Goal: Transaction & Acquisition: Book appointment/travel/reservation

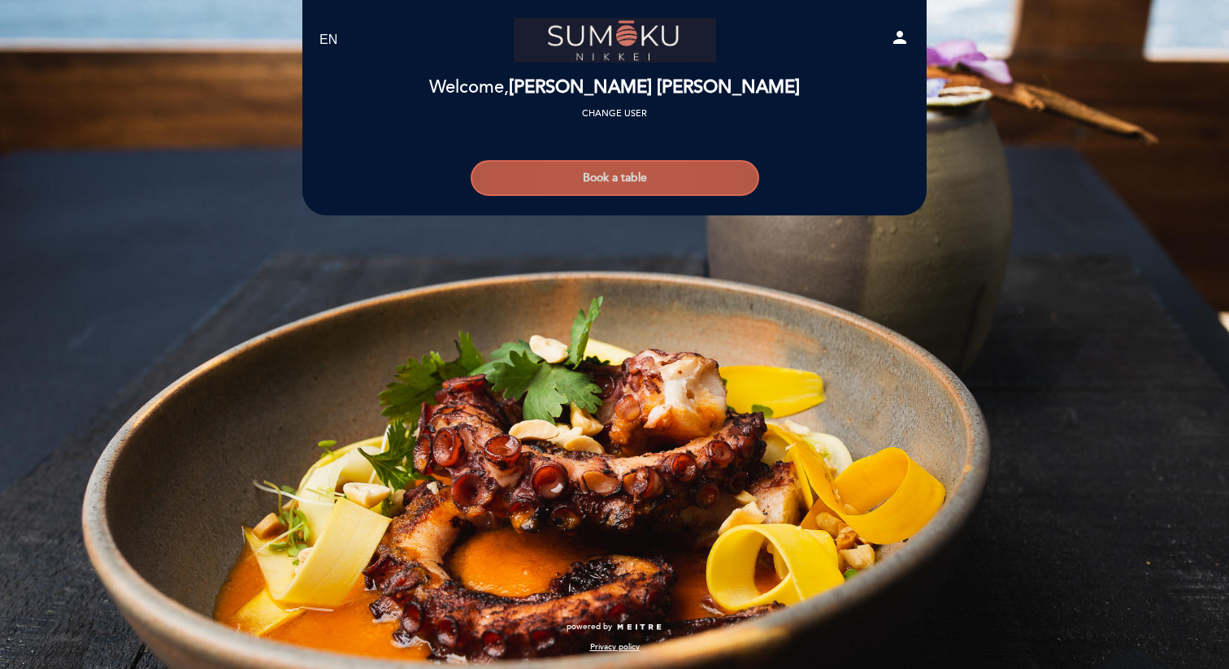
click at [640, 176] on button "Book a table" at bounding box center [615, 178] width 289 height 36
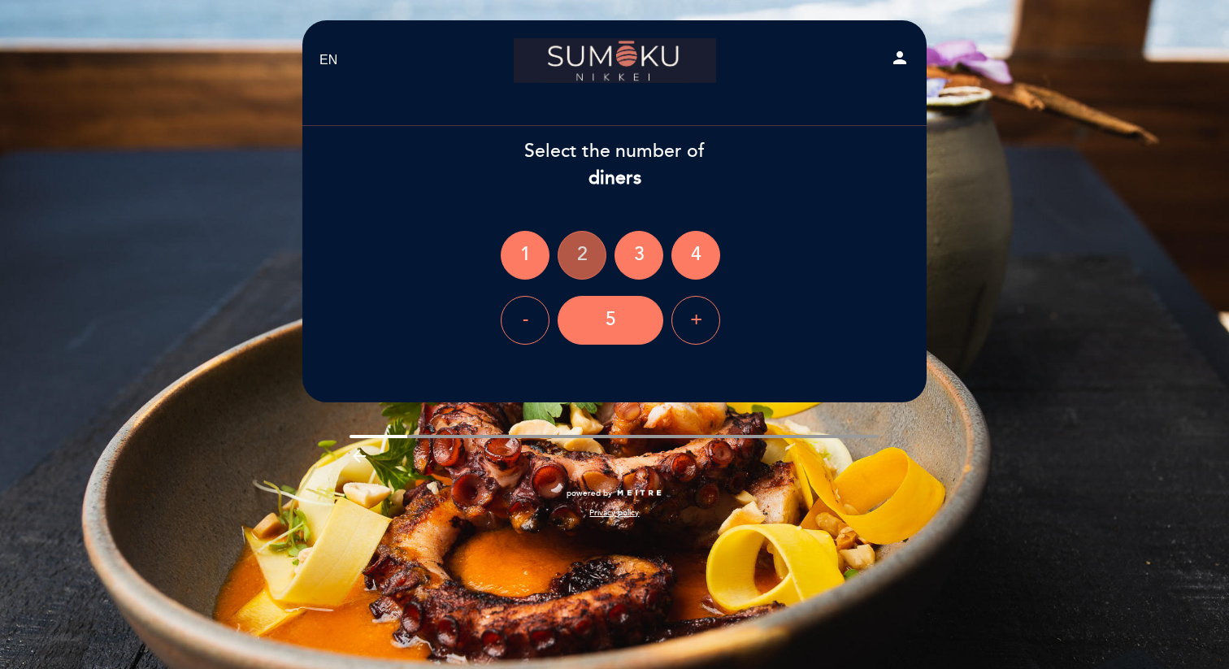
click at [568, 259] on div "2" at bounding box center [582, 255] width 49 height 49
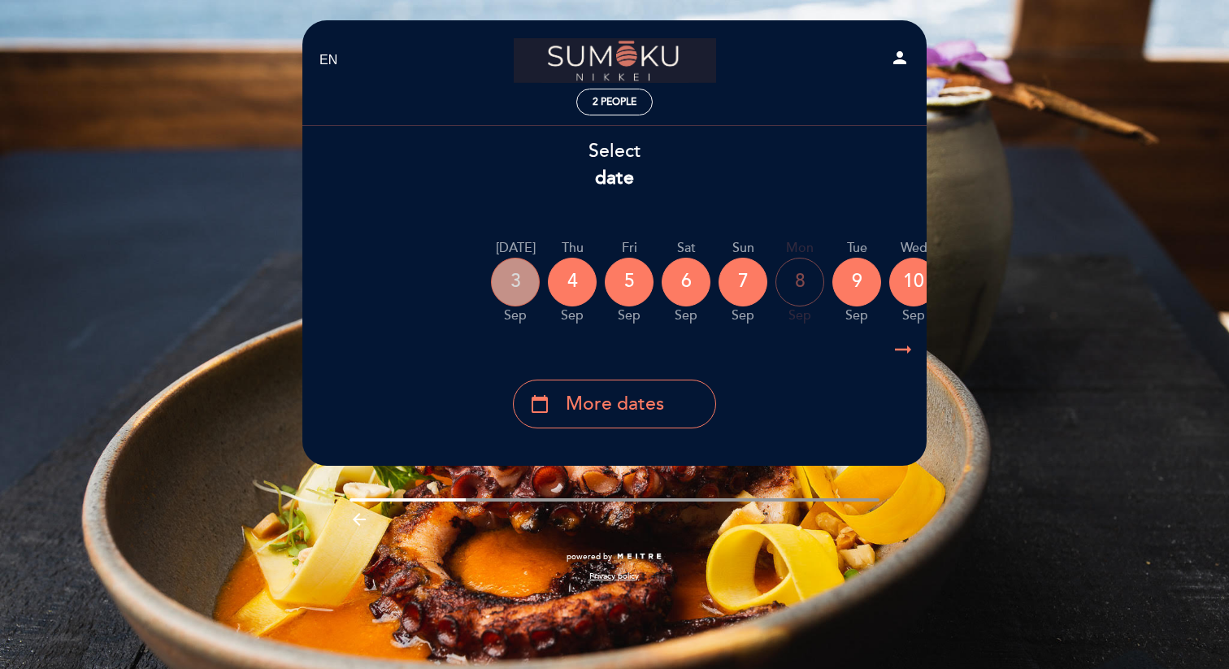
click at [507, 274] on div "3" at bounding box center [515, 282] width 49 height 49
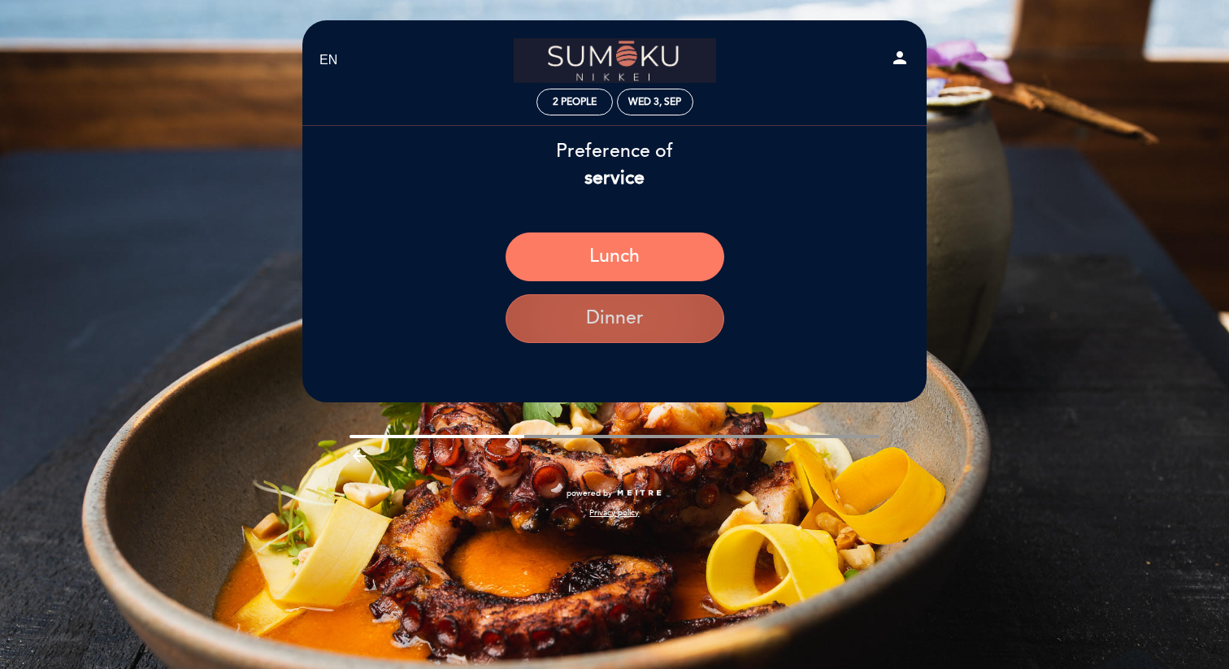
click at [623, 307] on button "Dinner" at bounding box center [615, 318] width 219 height 49
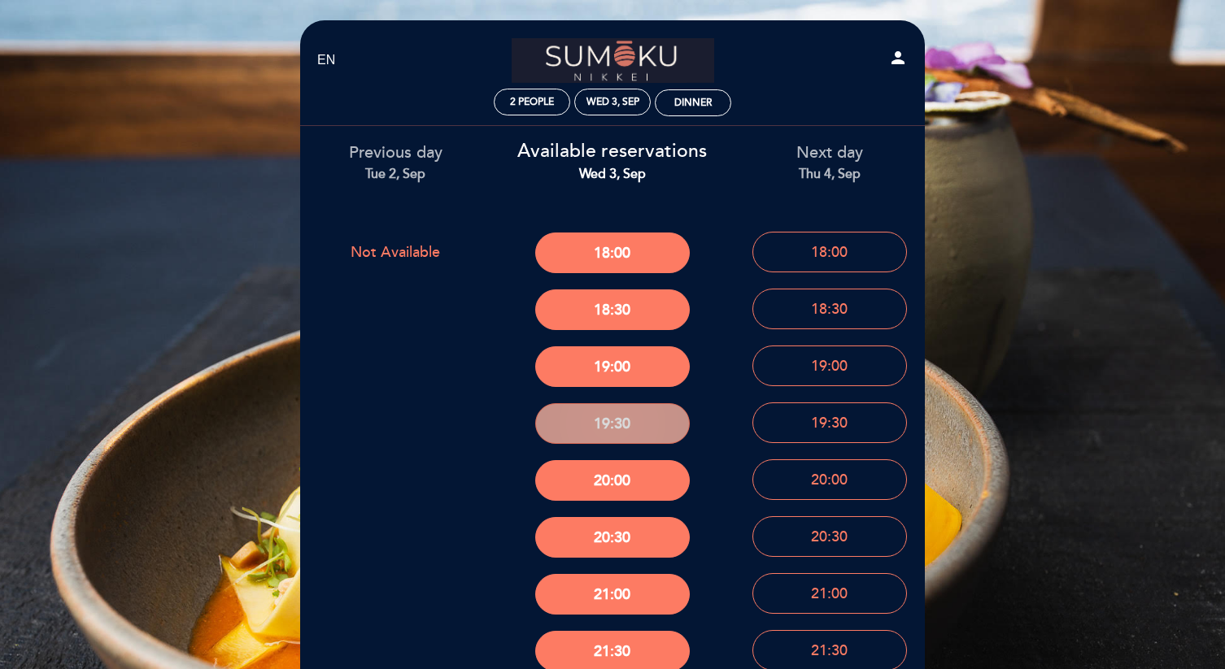
click at [629, 416] on button "19:30" at bounding box center [612, 423] width 154 height 41
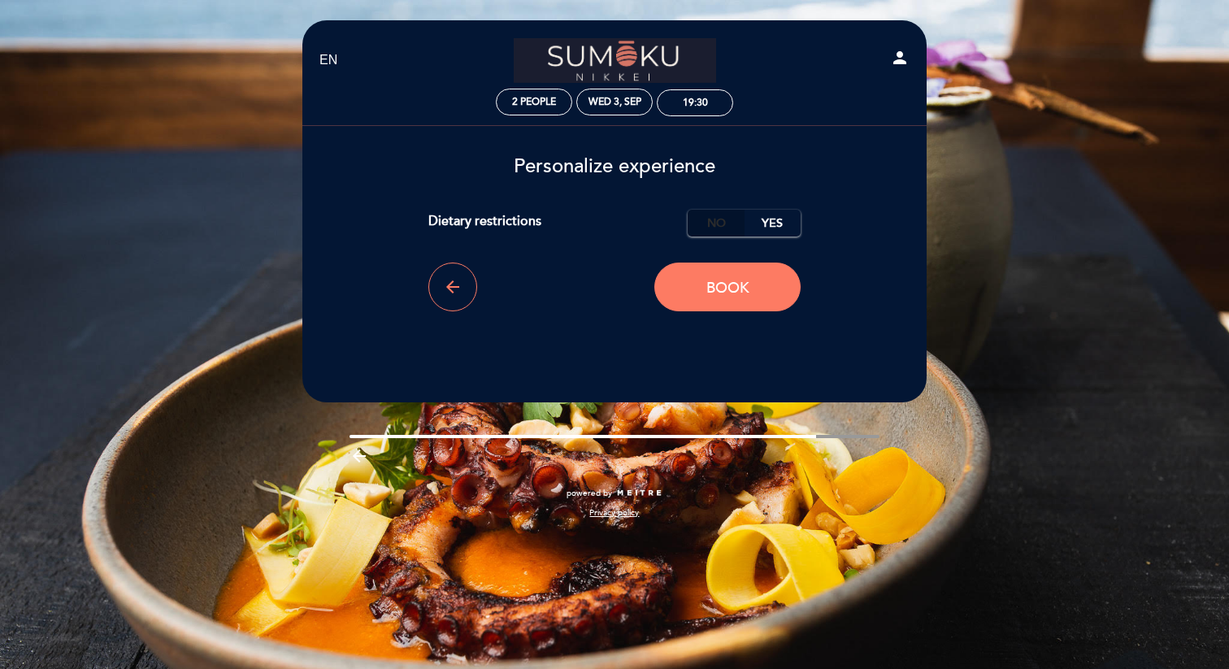
click at [725, 220] on label "No" at bounding box center [716, 223] width 57 height 27
click at [716, 285] on span "Book" at bounding box center [728, 288] width 43 height 18
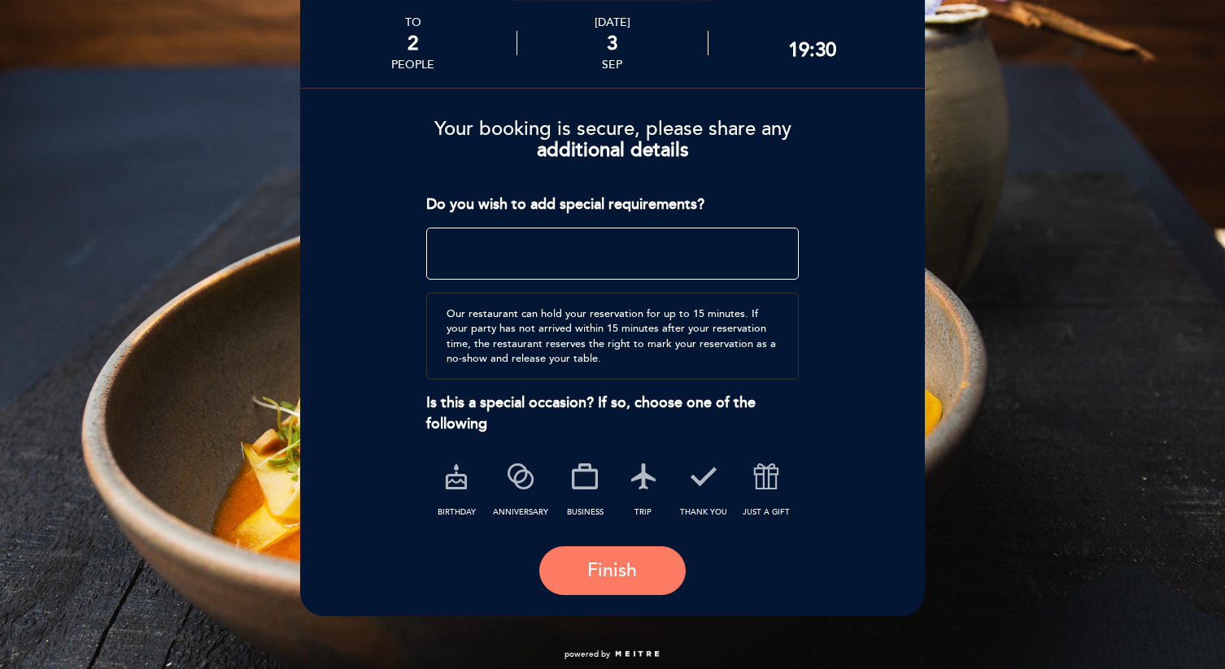
scroll to position [92, 0]
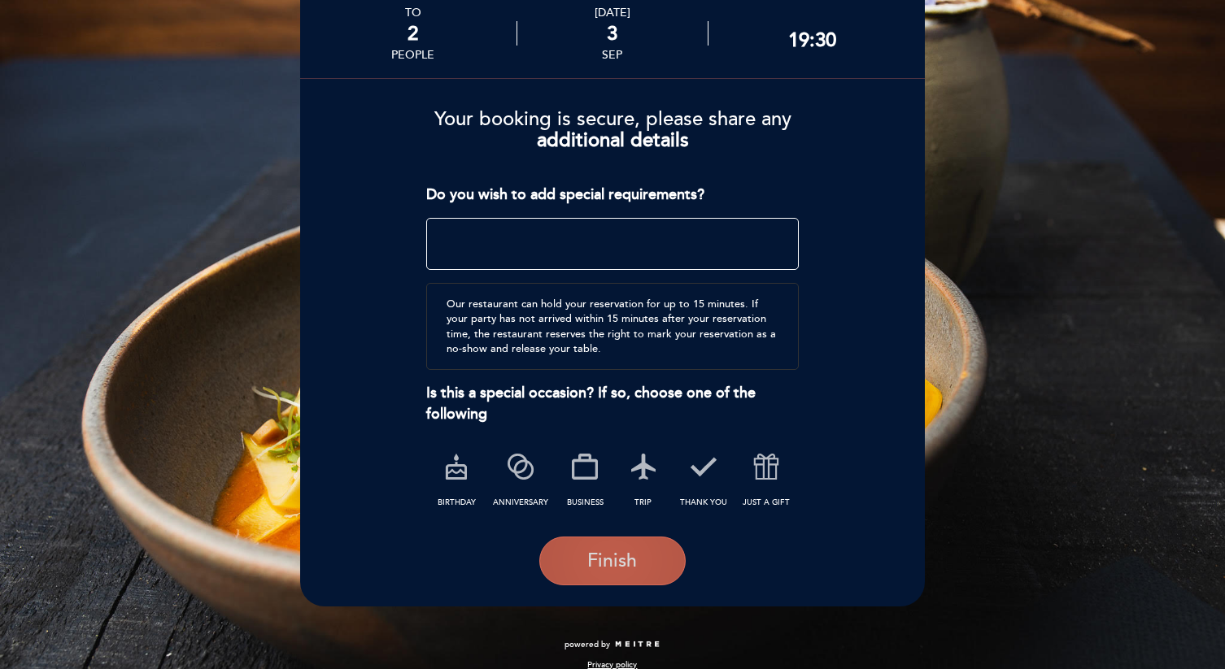
click at [590, 550] on span "Finish" at bounding box center [612, 561] width 50 height 23
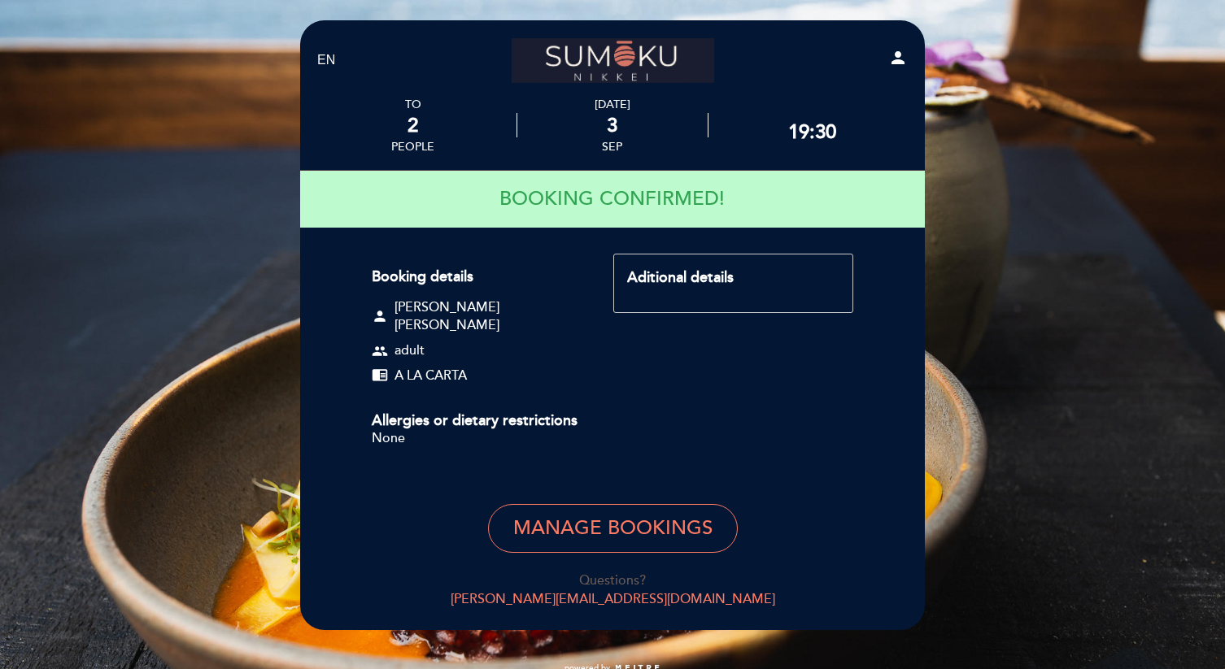
click at [837, 394] on div "Booking details person [PERSON_NAME] [PERSON_NAME] group adult chrome_reader_mo…" at bounding box center [612, 359] width 481 height 211
